Goal: Transaction & Acquisition: Obtain resource

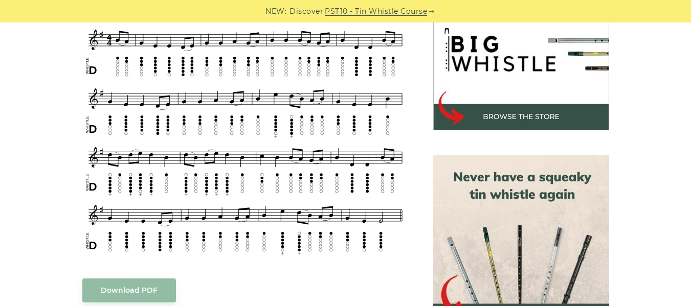
scroll to position [341, 0]
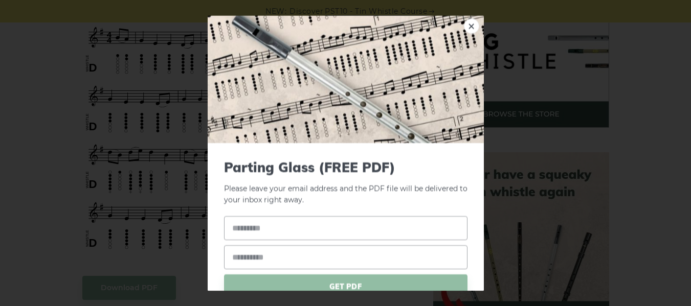
click at [278, 229] on input "text" at bounding box center [345, 229] width 243 height 24
type input "**********"
click at [275, 256] on input "email" at bounding box center [345, 258] width 243 height 24
type input "**********"
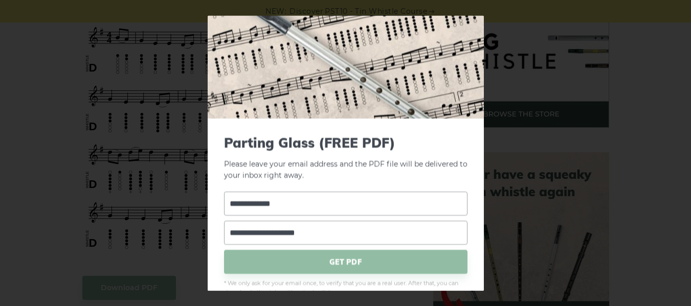
scroll to position [25, 0]
click at [390, 255] on span "GET PDF" at bounding box center [345, 262] width 243 height 24
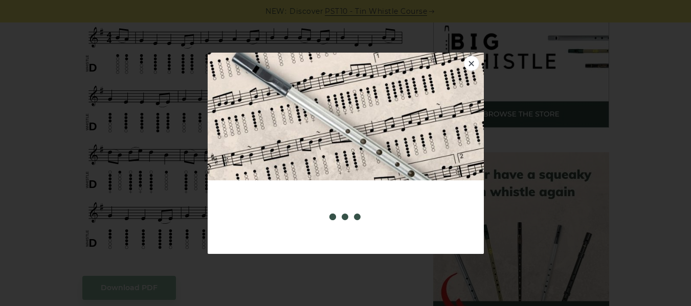
scroll to position [0, 0]
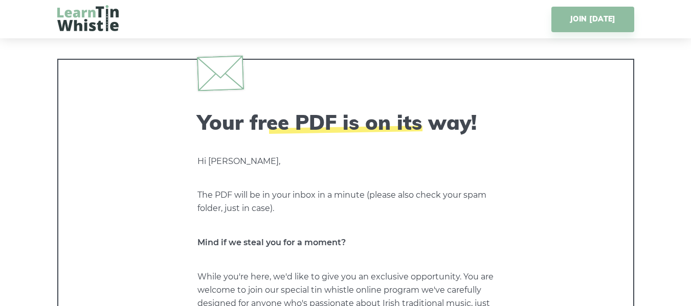
click at [550, 263] on div "Your free PDF is on its way! Hi David, The PDF will be in your inbox in a minut…" at bounding box center [345, 230] width 577 height 342
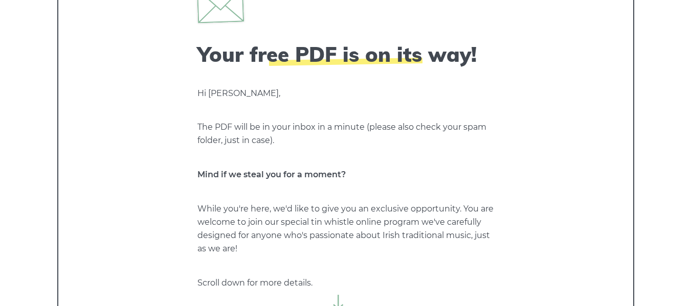
scroll to position [96, 0]
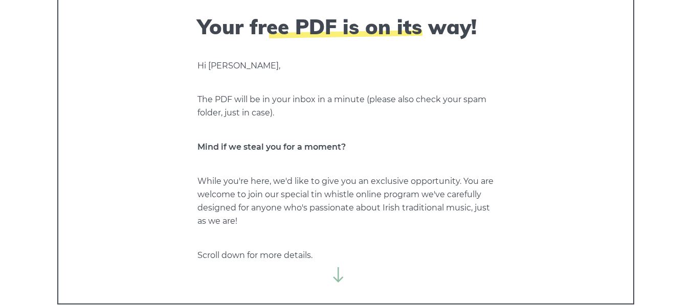
click at [337, 277] on icon at bounding box center [338, 274] width 15 height 15
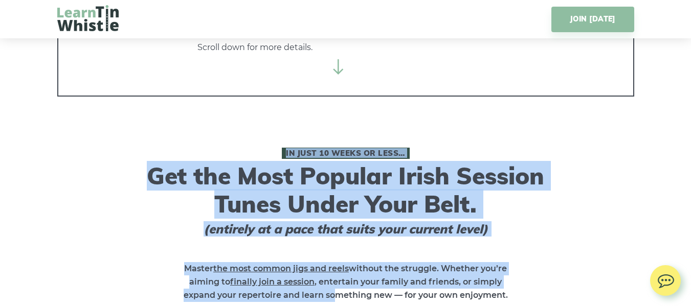
scroll to position [350, 0]
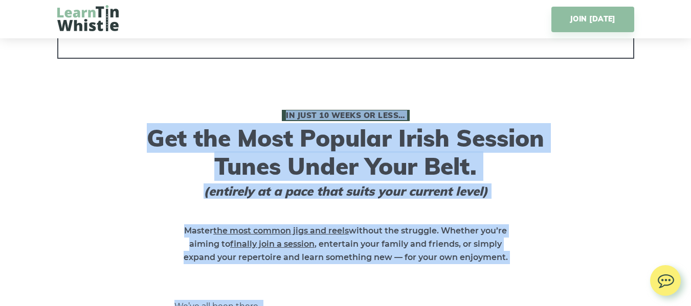
drag, startPoint x: 338, startPoint y: 277, endPoint x: 337, endPoint y: 301, distance: 23.5
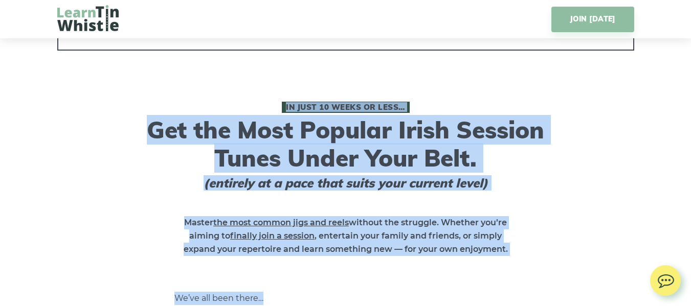
click at [655, 282] on img at bounding box center [665, 278] width 31 height 26
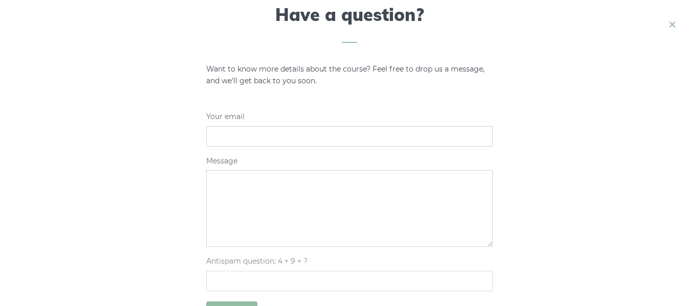
click at [670, 23] on icon at bounding box center [672, 24] width 12 height 13
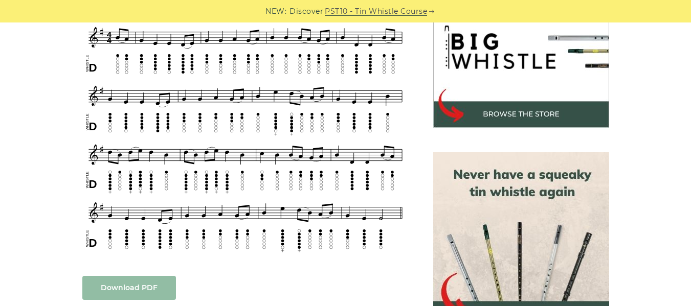
click at [147, 290] on link "Download PDF" at bounding box center [129, 288] width 94 height 24
